Goal: Check status: Check status

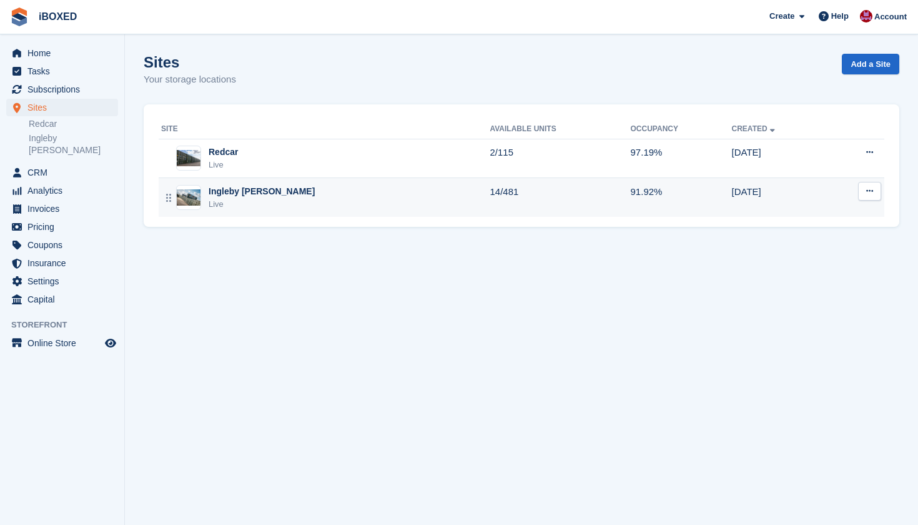
click at [228, 191] on div "Ingleby [PERSON_NAME]" at bounding box center [262, 191] width 106 height 13
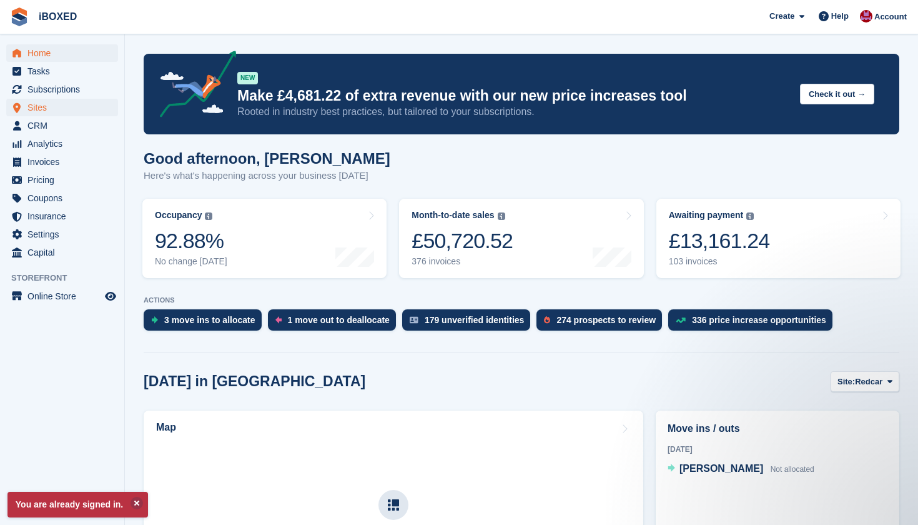
click at [49, 110] on span "Sites" at bounding box center [64, 107] width 75 height 17
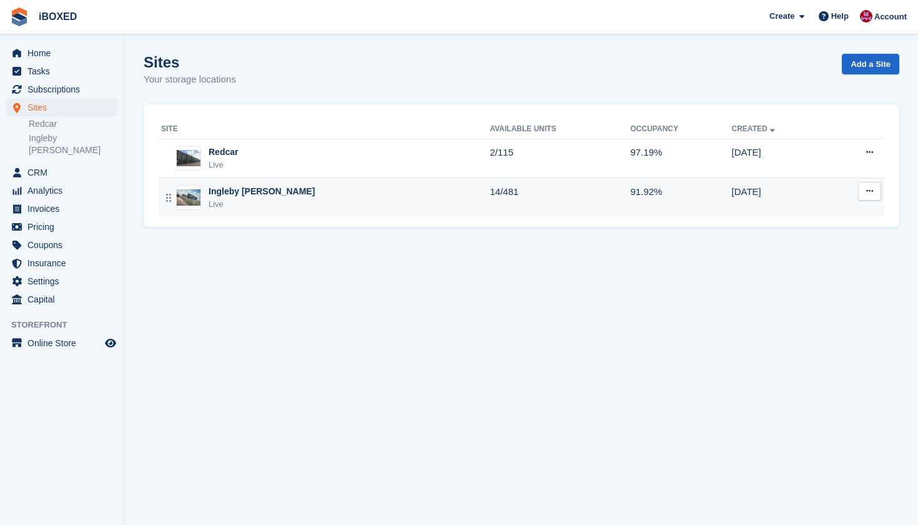
click at [233, 189] on div "Ingleby [PERSON_NAME]" at bounding box center [262, 191] width 106 height 13
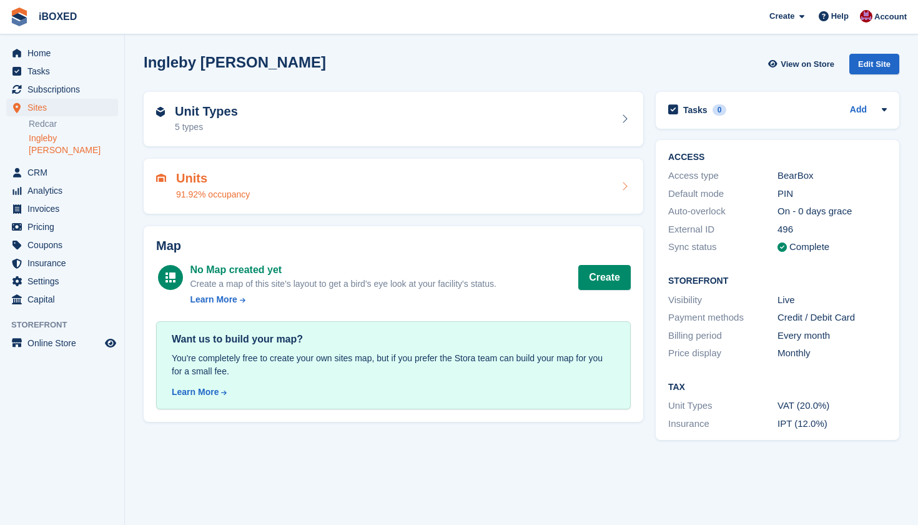
click at [243, 191] on div "91.92% occupancy" at bounding box center [213, 194] width 74 height 13
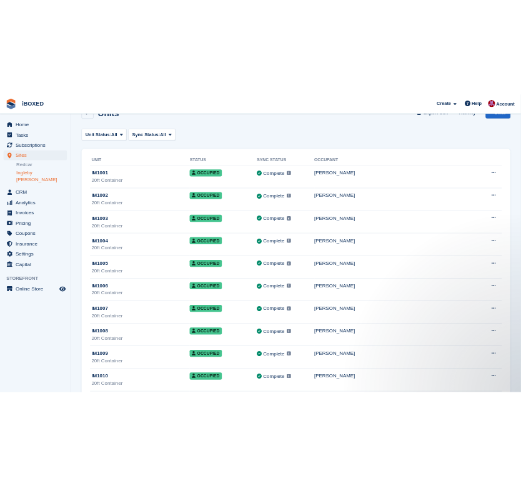
scroll to position [43, 0]
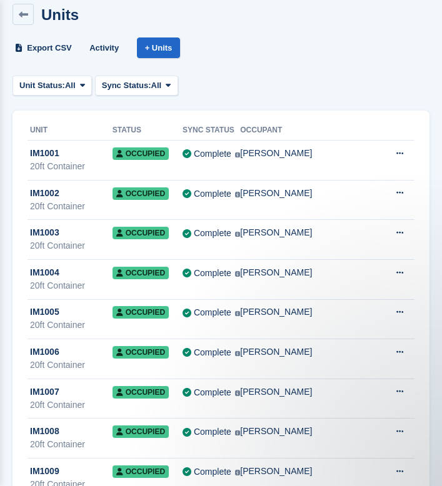
click at [381, 87] on div "Unit Status: All All Available Reserved Occupied Overlocked Repossessed Unavail…" at bounding box center [220, 86] width 417 height 21
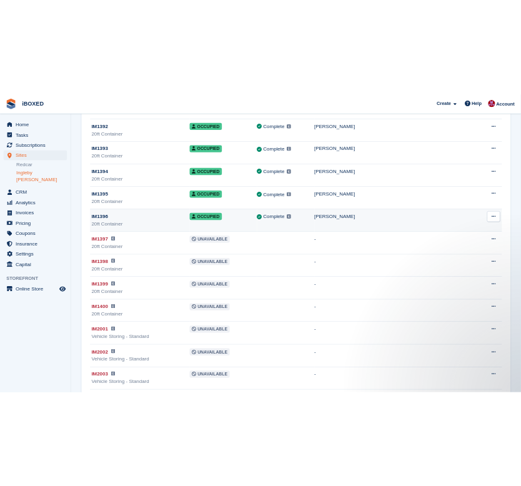
scroll to position [16125, 0]
